Goal: Task Accomplishment & Management: Manage account settings

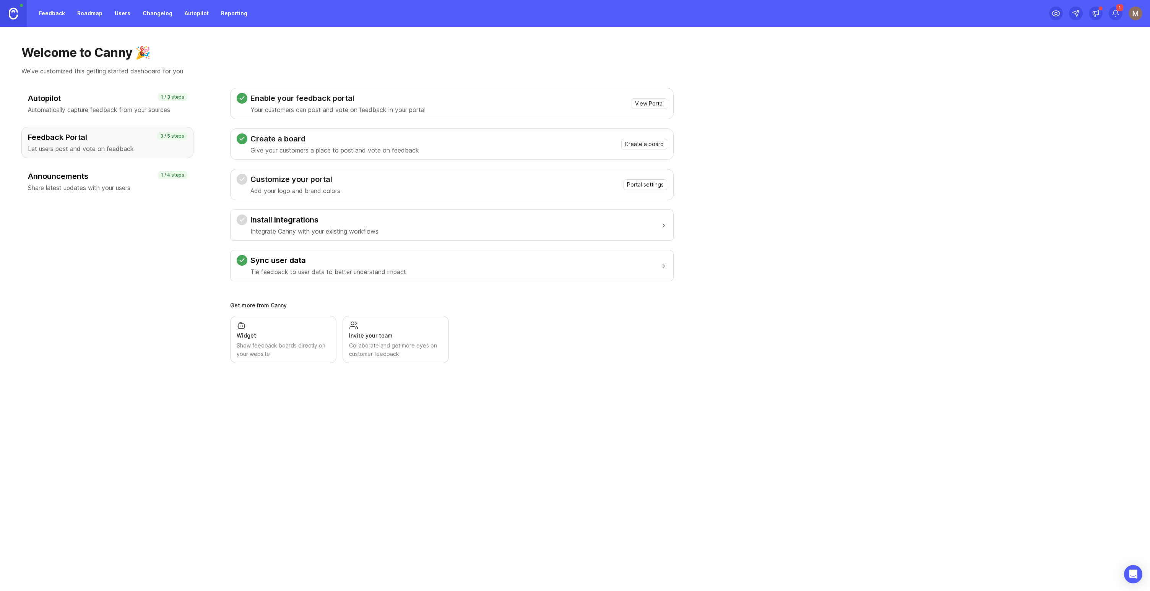
click at [53, 14] on link "Feedback" at bounding box center [51, 14] width 35 height 14
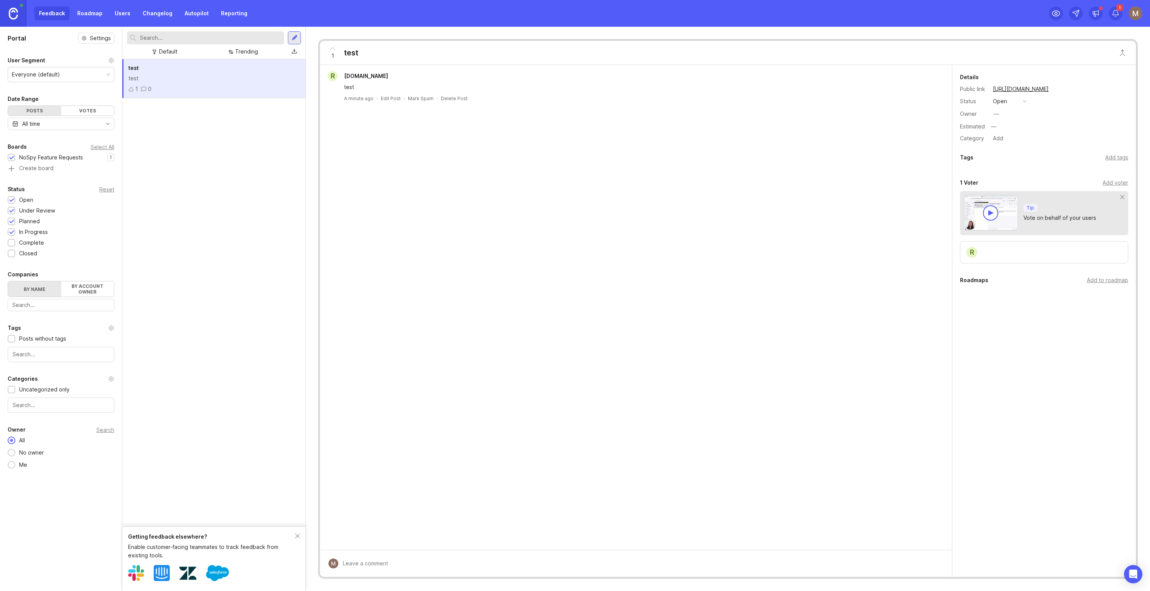
click at [380, 77] on span "[DOMAIN_NAME]" at bounding box center [366, 76] width 44 height 7
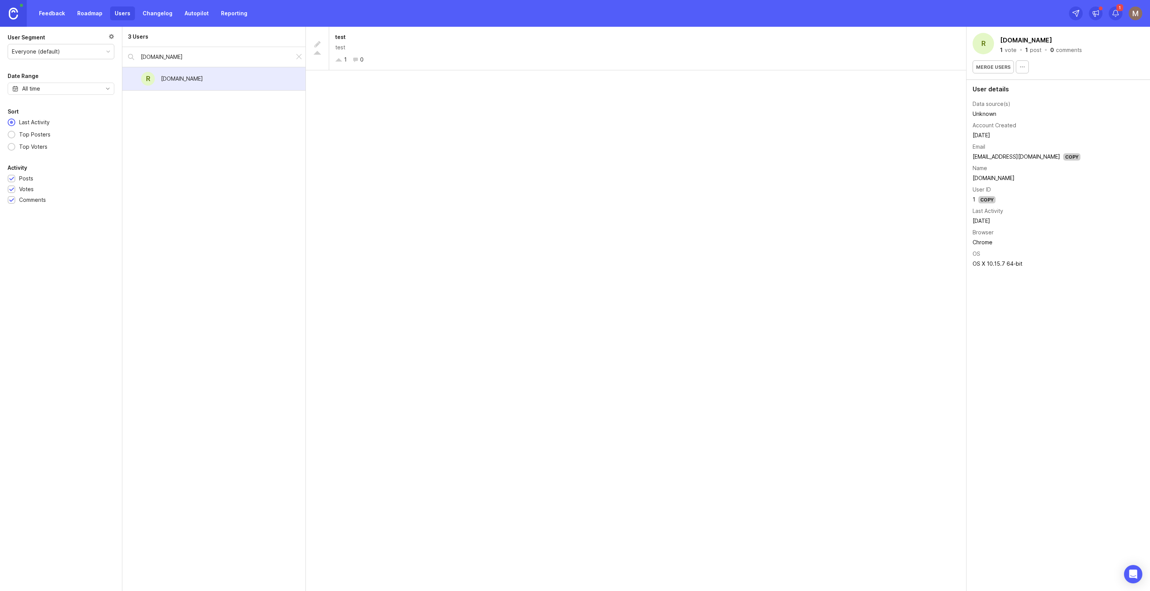
click at [133, 78] on div at bounding box center [132, 79] width 5 height 6
click at [46, 13] on link "Feedback" at bounding box center [51, 14] width 35 height 14
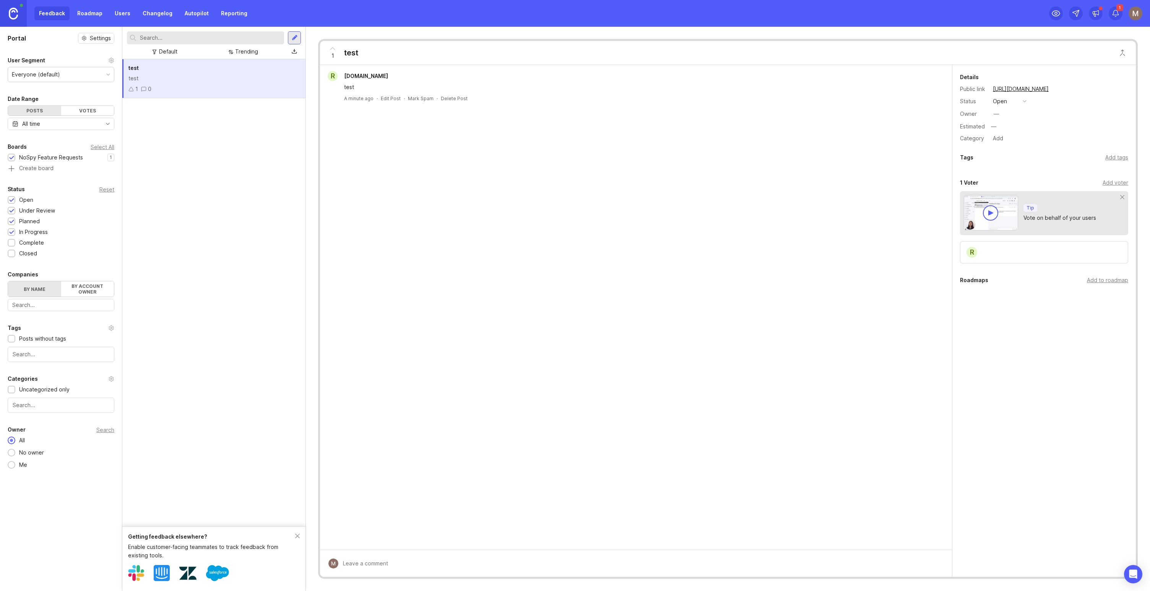
click at [292, 72] on div "test test 1 0" at bounding box center [213, 78] width 183 height 39
click at [1023, 101] on button "open" at bounding box center [1010, 101] width 38 height 10
click at [1017, 187] on li "closed" at bounding box center [1010, 186] width 38 height 14
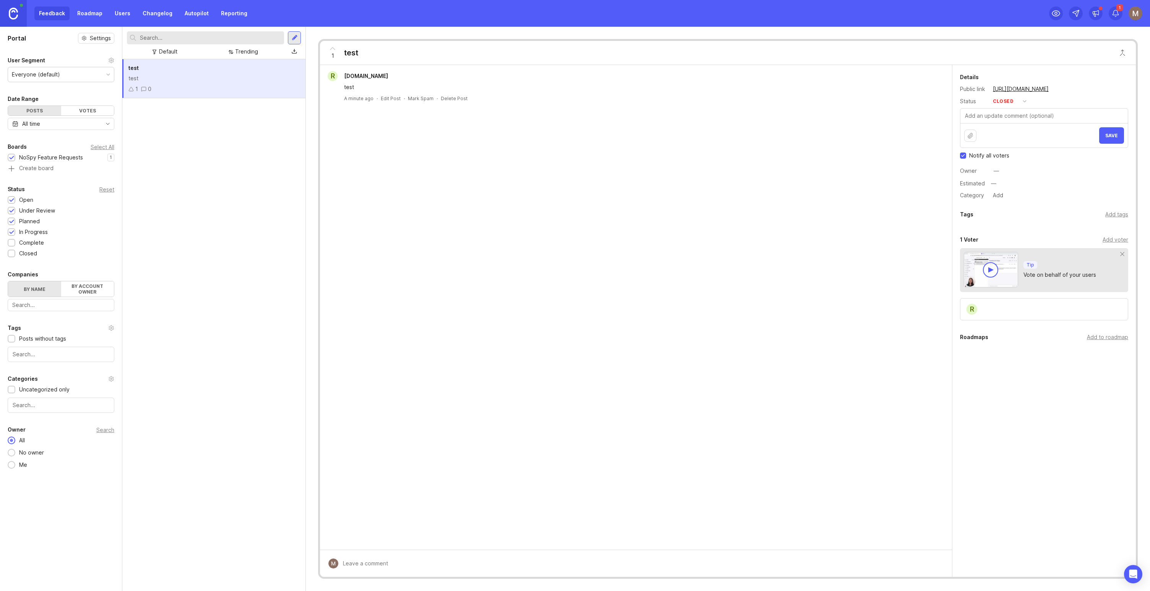
click at [1007, 153] on span "Notify all voters" at bounding box center [989, 156] width 40 height 8
click at [966, 153] on input "Notify all voters" at bounding box center [963, 156] width 6 height 6
click at [1006, 156] on span "Notify all voters" at bounding box center [989, 156] width 40 height 8
click at [966, 156] on input "Notify all voters" at bounding box center [963, 156] width 6 height 6
click at [1006, 156] on span "Notify all voters" at bounding box center [989, 156] width 40 height 8
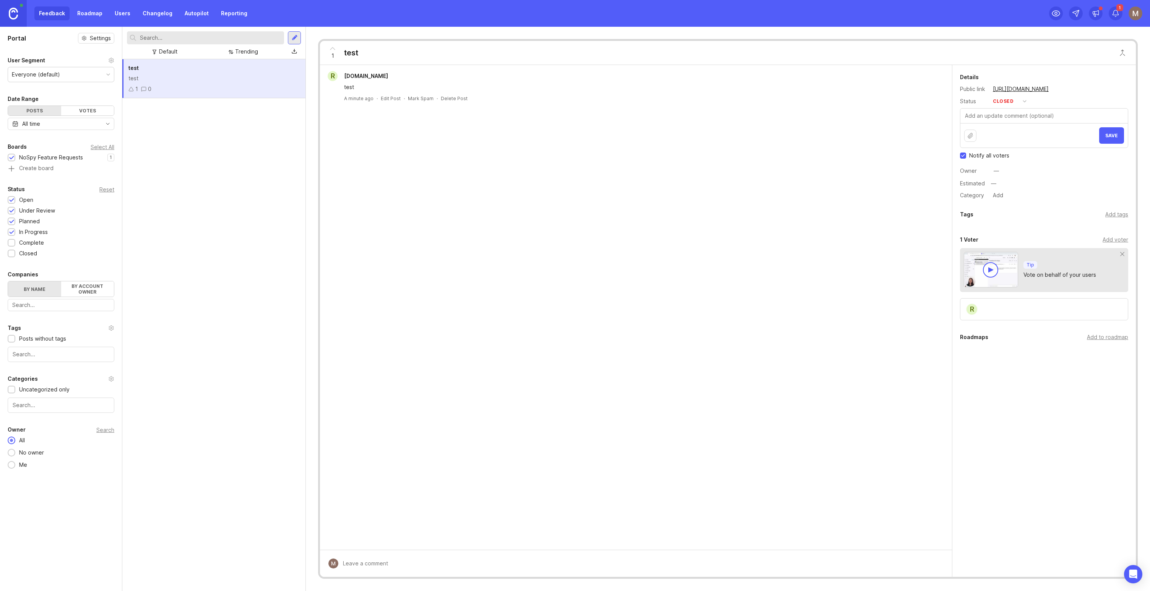
click at [966, 156] on input "Notify all voters" at bounding box center [963, 156] width 6 height 6
checkbox input "false"
click at [451, 99] on div "Delete Post" at bounding box center [454, 98] width 27 height 7
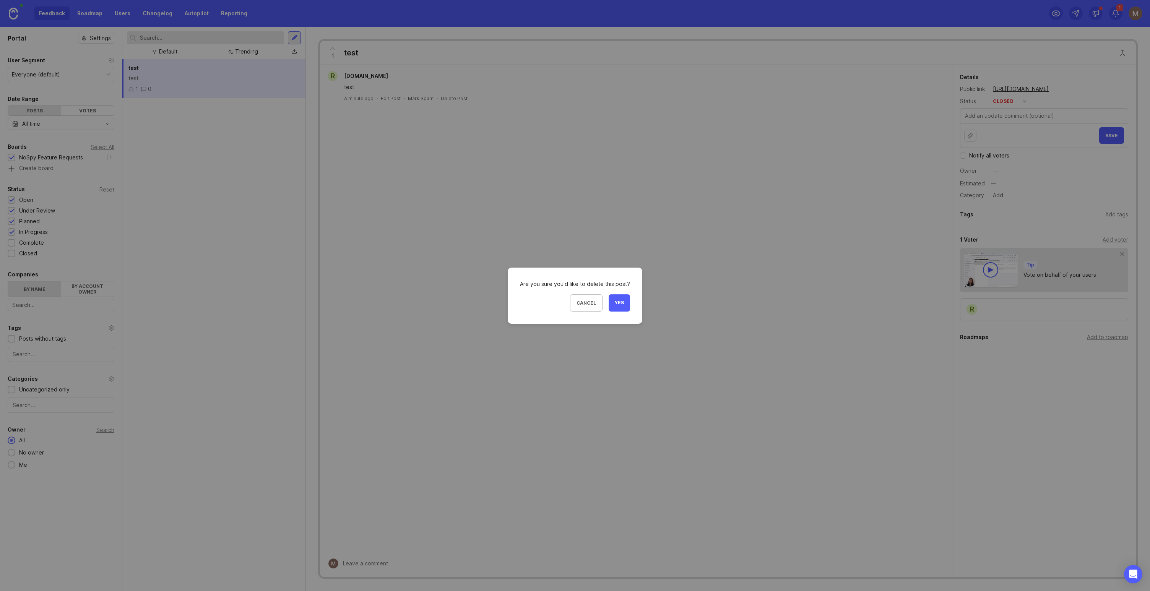
click at [618, 302] on span "Yes" at bounding box center [619, 303] width 9 height 7
